Goal: Task Accomplishment & Management: Manage account settings

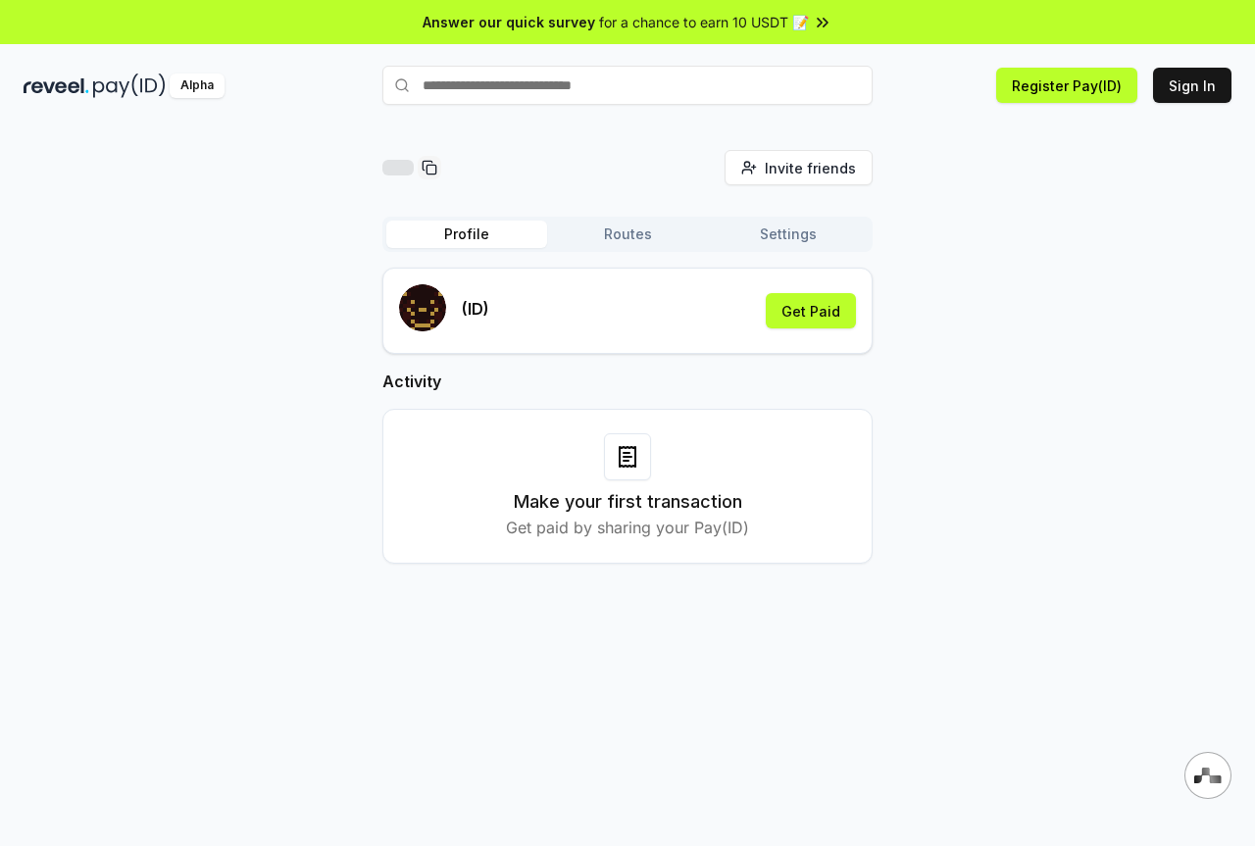
scroll to position [56, 0]
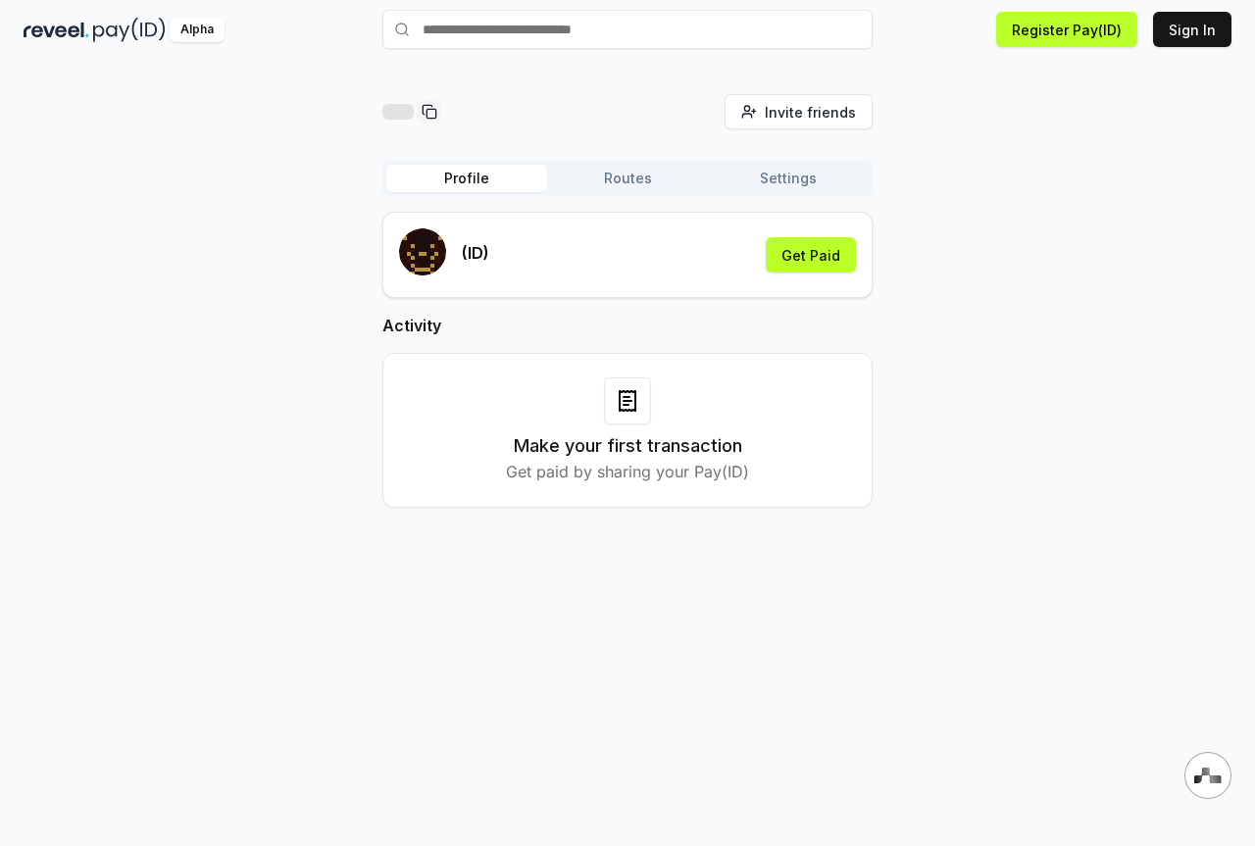
click at [631, 183] on button "Routes" at bounding box center [627, 178] width 161 height 27
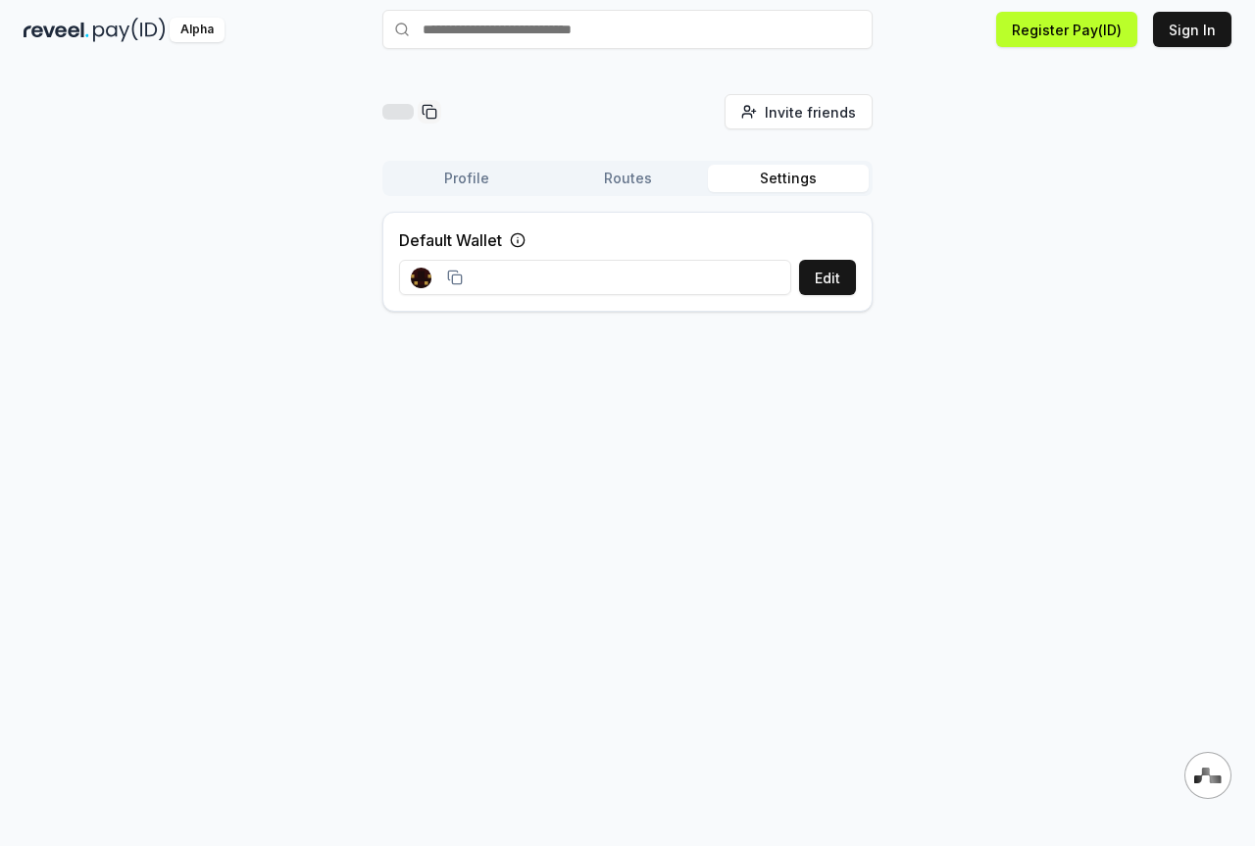
click at [797, 185] on button "Settings" at bounding box center [788, 178] width 161 height 27
click at [632, 287] on input at bounding box center [595, 277] width 392 height 35
click at [841, 282] on button "Edit" at bounding box center [827, 277] width 57 height 35
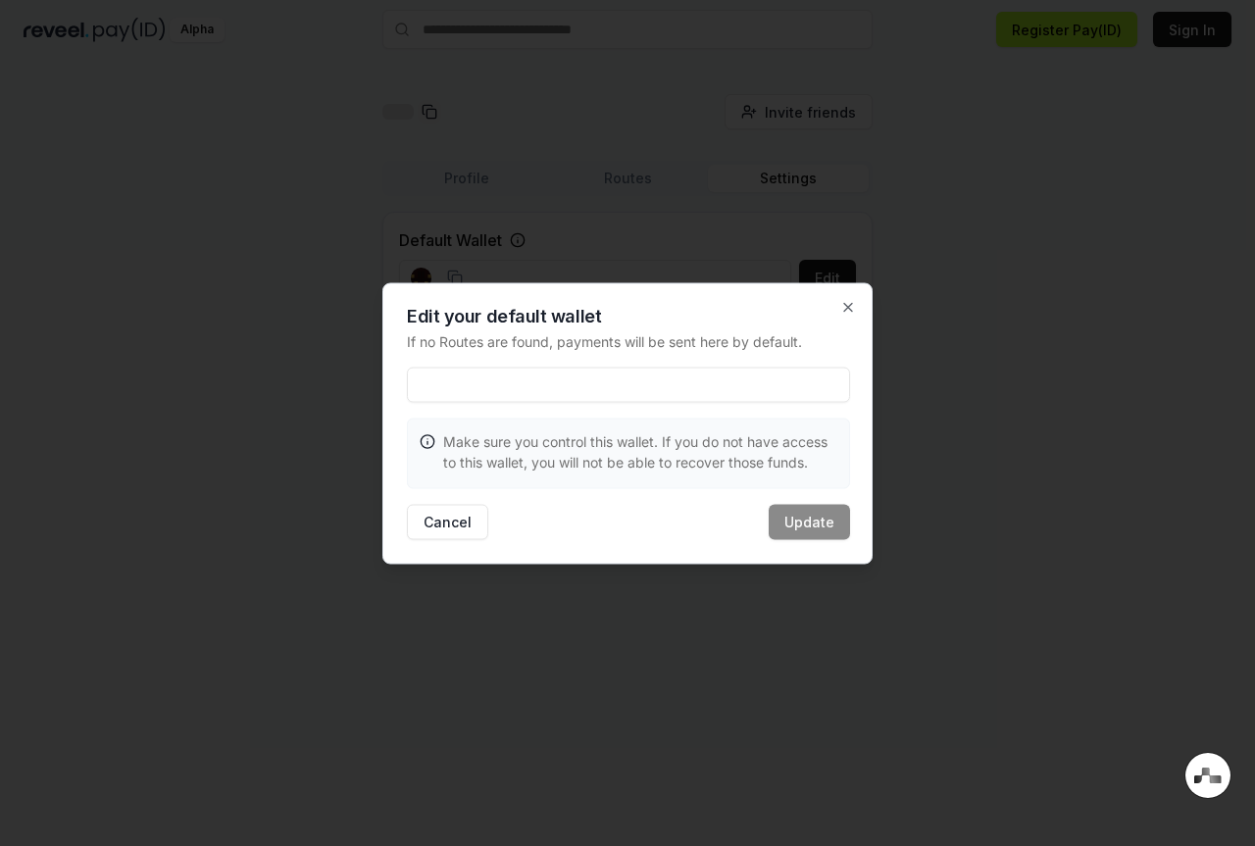
click at [728, 392] on input at bounding box center [628, 384] width 443 height 35
click at [845, 305] on icon "button" at bounding box center [848, 307] width 16 height 16
